Goal: Task Accomplishment & Management: Manage account settings

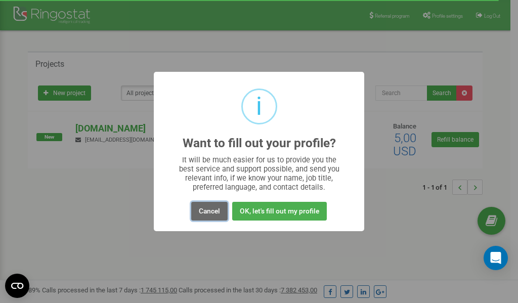
click at [202, 210] on button "Cancel" at bounding box center [209, 211] width 36 height 19
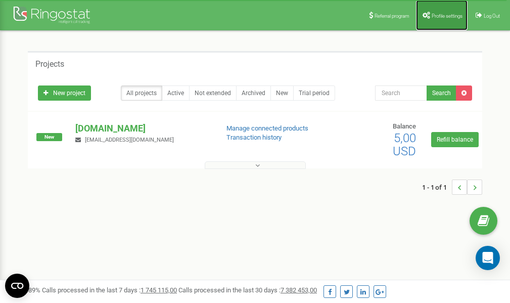
click at [444, 18] on link "Profile settings" at bounding box center [442, 15] width 52 height 30
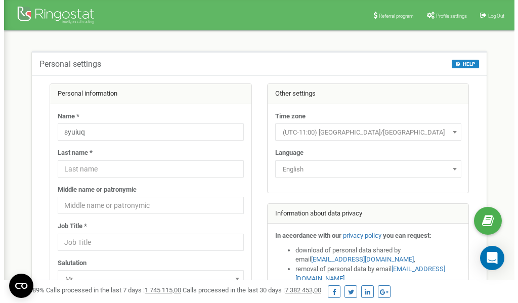
scroll to position [51, 0]
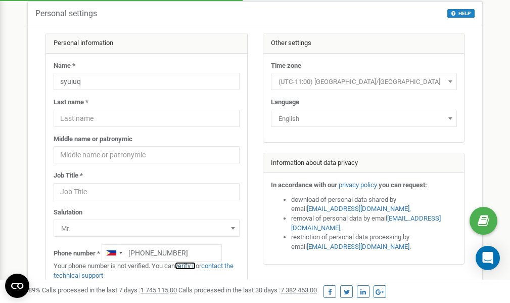
click at [194, 267] on link "verify it" at bounding box center [185, 266] width 21 height 8
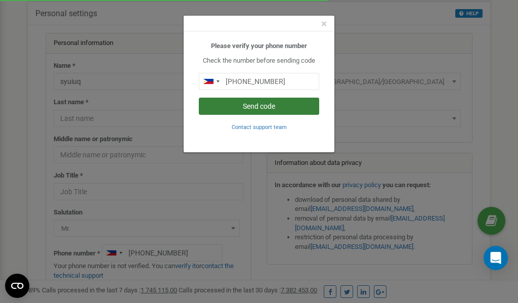
click at [266, 108] on button "Send code" at bounding box center [259, 106] width 120 height 17
